Goal: Information Seeking & Learning: Learn about a topic

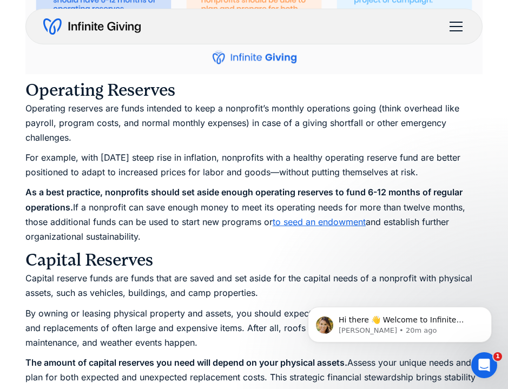
scroll to position [1576, 0]
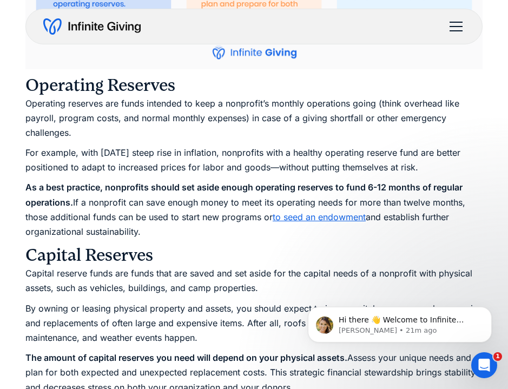
click at [295, 119] on p "Operating reserves are funds intended to keep a nonprofit’s monthly operations …" at bounding box center [253, 118] width 457 height 44
click at [186, 152] on p "For example, with [DATE] steep rise in inflation, nonprofits with a healthy ope…" at bounding box center [253, 160] width 457 height 29
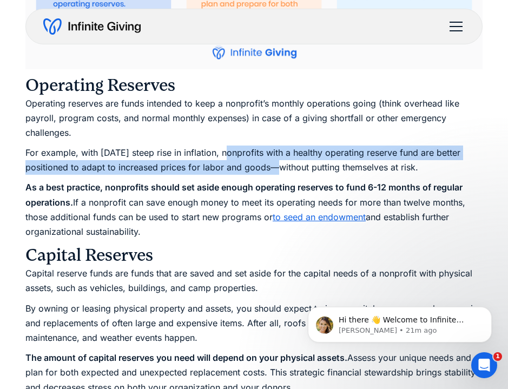
drag, startPoint x: 225, startPoint y: 152, endPoint x: 268, endPoint y: 165, distance: 45.7
click at [268, 165] on p "For example, with [DATE] steep rise in inflation, nonprofits with a healthy ope…" at bounding box center [253, 160] width 457 height 29
copy p "nonprofits with a healthy operating reserve fund are better positioned to adapt…"
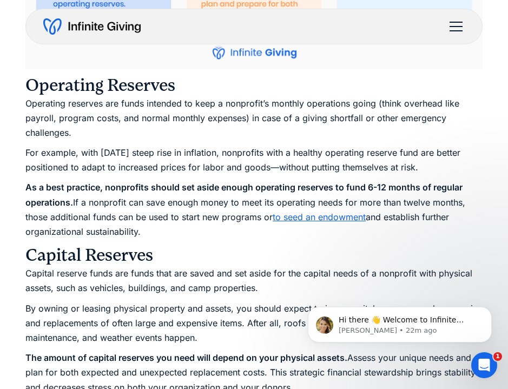
click at [106, 192] on strong "As a best practice, nonprofits should set aside enough operating reserves to fu…" at bounding box center [243, 194] width 437 height 25
click at [106, 186] on strong "As a best practice, nonprofits should set aside enough operating reserves to fu…" at bounding box center [243, 194] width 437 height 25
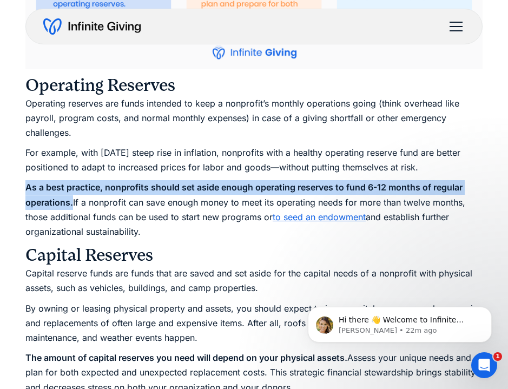
drag, startPoint x: 25, startPoint y: 187, endPoint x: 73, endPoint y: 200, distance: 49.9
click at [73, 200] on strong "As a best practice, nonprofits should set aside enough operating reserves to fu…" at bounding box center [243, 194] width 437 height 25
copy strong "As a best practice, nonprofits should set aside enough operating reserves to fu…"
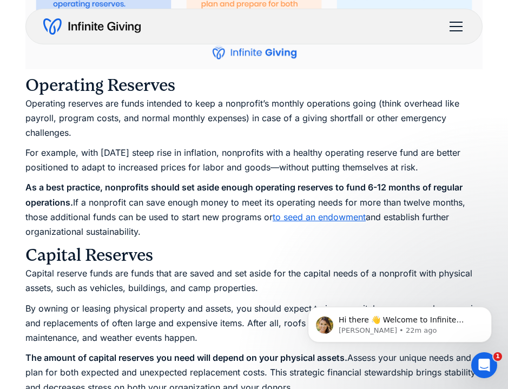
click at [424, 213] on p "As a best practice, nonprofits should set aside enough operating reserves to fu…" at bounding box center [253, 209] width 457 height 59
drag, startPoint x: 74, startPoint y: 202, endPoint x: 124, endPoint y: 209, distance: 50.8
click at [124, 209] on p "As a best practice, nonprofits should set aside enough operating reserves to fu…" at bounding box center [253, 209] width 457 height 59
click at [386, 201] on p "As a best practice, nonprofits should set aside enough operating reserves to fu…" at bounding box center [253, 209] width 457 height 59
drag, startPoint x: 75, startPoint y: 200, endPoint x: 194, endPoint y: 230, distance: 122.9
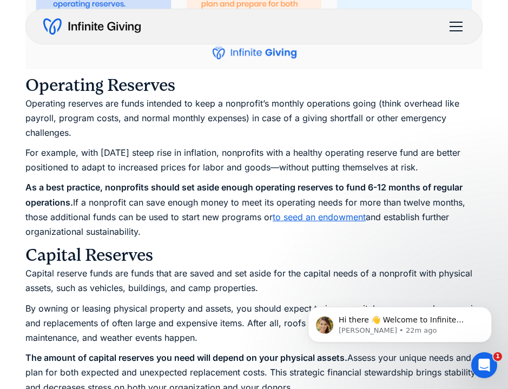
click at [194, 230] on p "As a best practice, nonprofits should set aside enough operating reserves to fu…" at bounding box center [253, 209] width 457 height 59
copy p "If a nonprofit can save enough money to meet its operating needs for more than …"
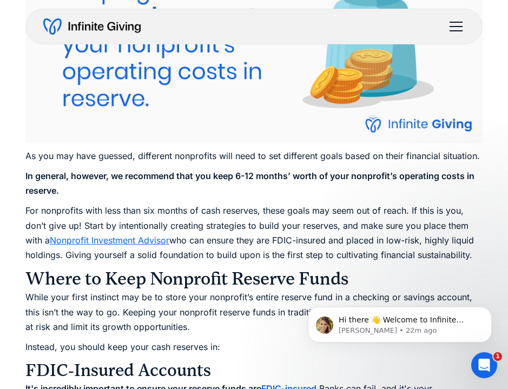
scroll to position [2231, 0]
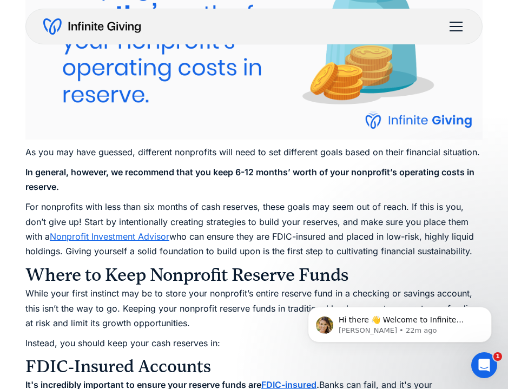
click at [236, 180] on p "In general, however, we recommend that you keep 6-12 months’ worth of your nonp…" at bounding box center [253, 179] width 457 height 29
click at [237, 179] on p "In general, however, we recommend that you keep 6-12 months’ worth of your nonp…" at bounding box center [253, 179] width 457 height 29
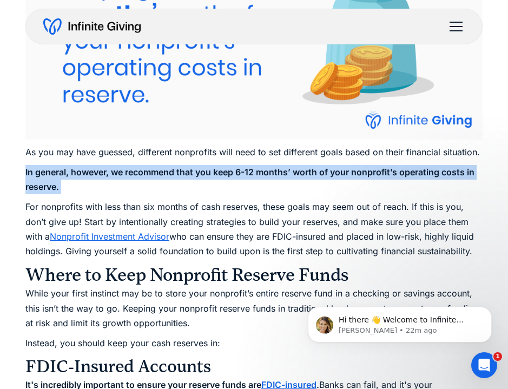
click at [237, 179] on p "In general, however, we recommend that you keep 6-12 months’ worth of your nonp…" at bounding box center [253, 179] width 457 height 29
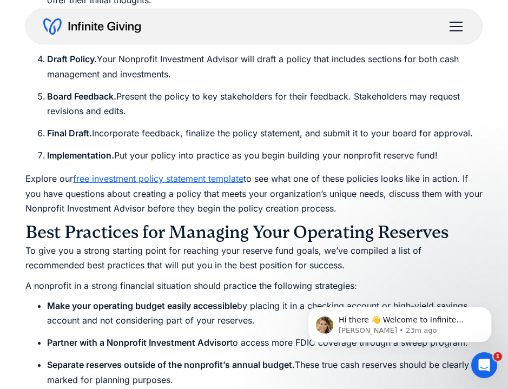
scroll to position [4941, 0]
